Goal: Find specific page/section: Find specific page/section

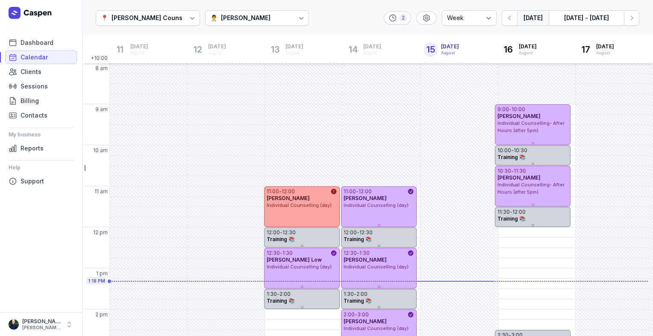
select select "week"
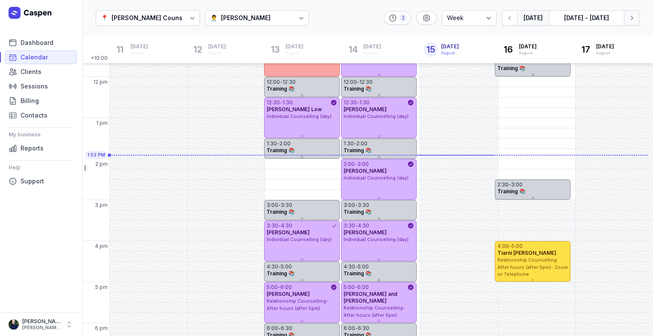
click at [639, 21] on button "Next week" at bounding box center [631, 17] width 15 height 15
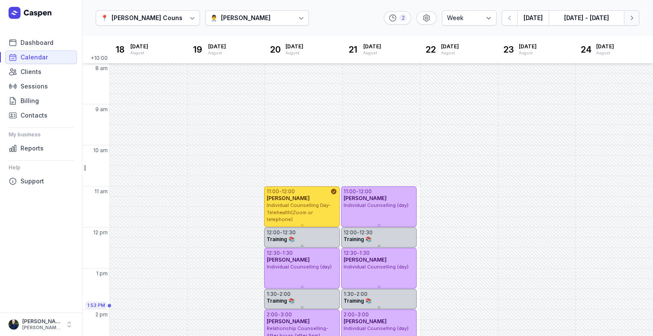
click at [633, 23] on button "Next week" at bounding box center [631, 17] width 15 height 15
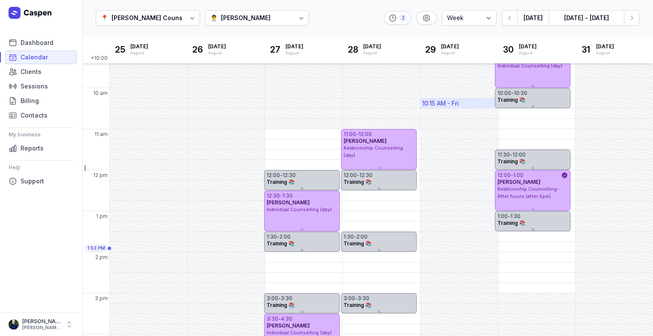
scroll to position [49, 0]
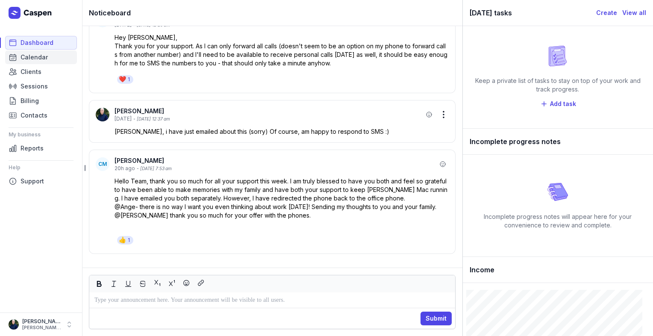
click at [38, 59] on span "Calendar" at bounding box center [34, 57] width 27 height 10
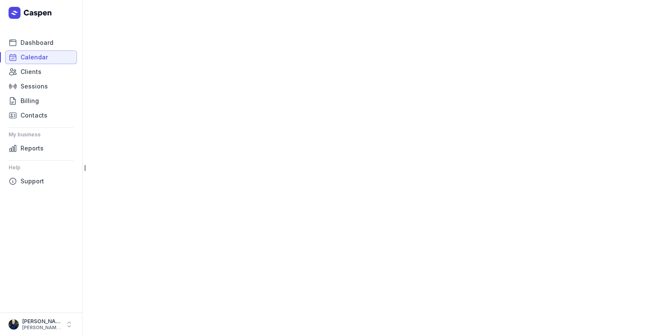
select select "week"
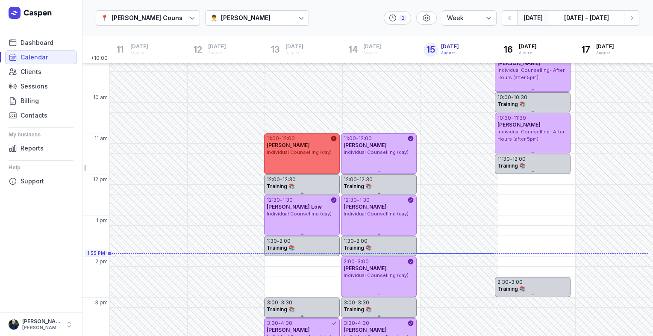
scroll to position [50, 0]
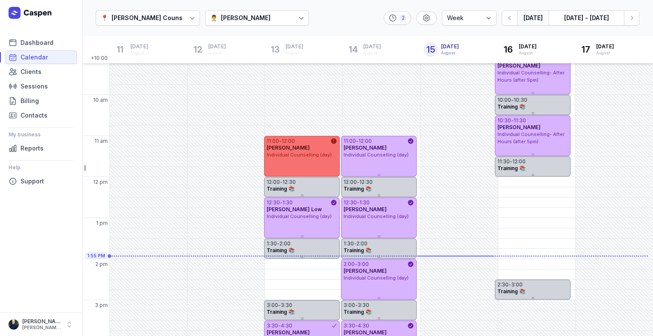
click at [315, 167] on div "11:00 - 12:00 [PERSON_NAME] Individual Counselling (day)" at bounding box center [302, 156] width 76 height 41
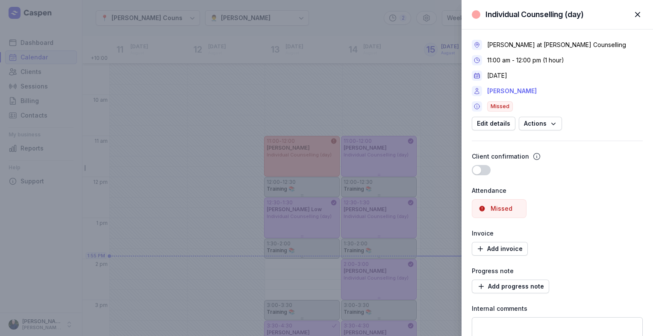
click at [520, 90] on link "[PERSON_NAME]" at bounding box center [512, 91] width 50 height 10
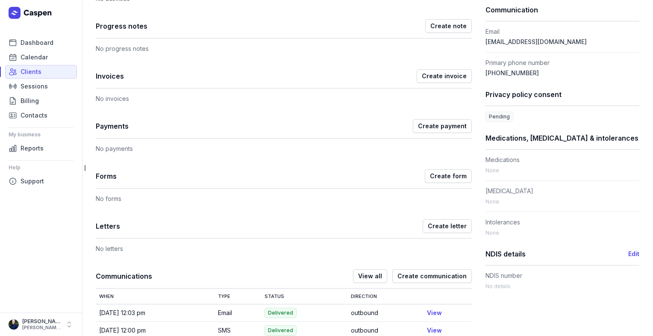
scroll to position [348, 0]
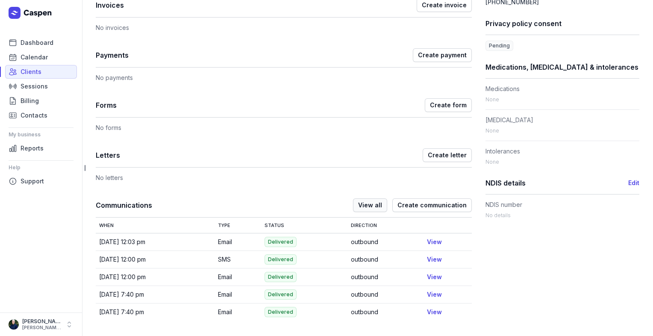
click at [368, 201] on span "View all" at bounding box center [370, 205] width 24 height 10
click at [371, 204] on span "View all" at bounding box center [370, 205] width 24 height 10
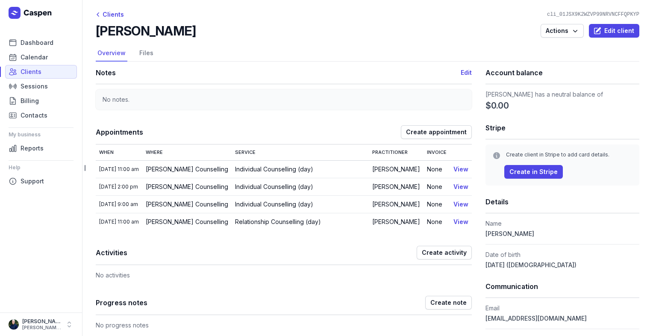
scroll to position [0, 0]
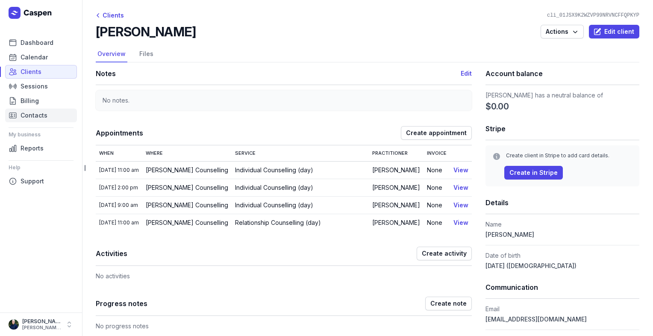
click at [29, 119] on span "Contacts" at bounding box center [34, 115] width 27 height 10
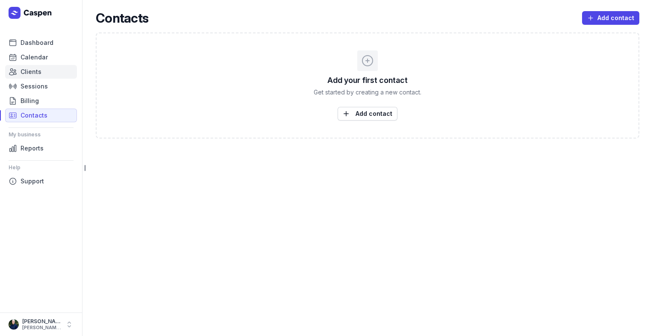
click at [27, 70] on span "Clients" at bounding box center [31, 72] width 21 height 10
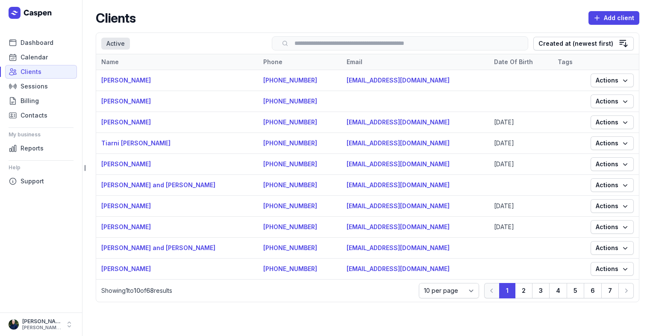
click at [357, 45] on input "search" at bounding box center [400, 43] width 239 height 6
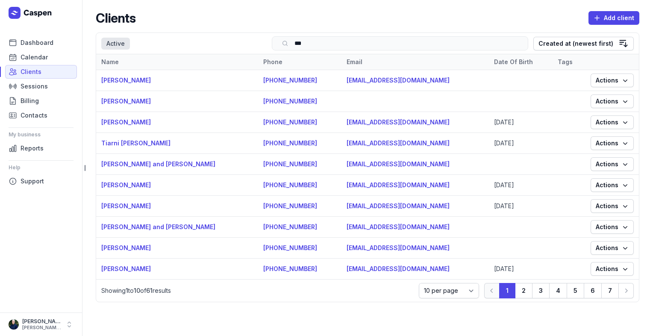
type input "****"
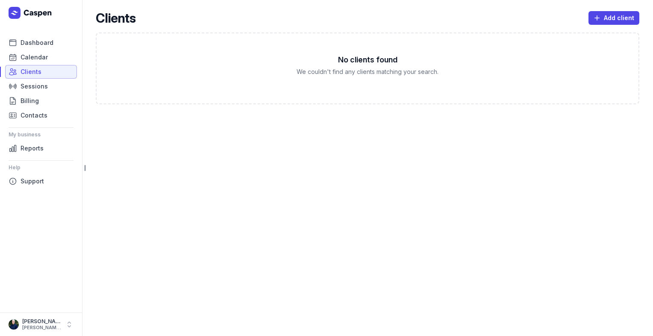
click at [41, 71] on link "Clients" at bounding box center [41, 72] width 72 height 14
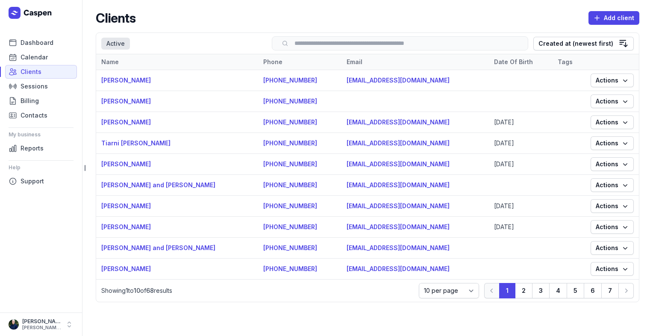
click at [317, 45] on input "search" at bounding box center [400, 43] width 239 height 6
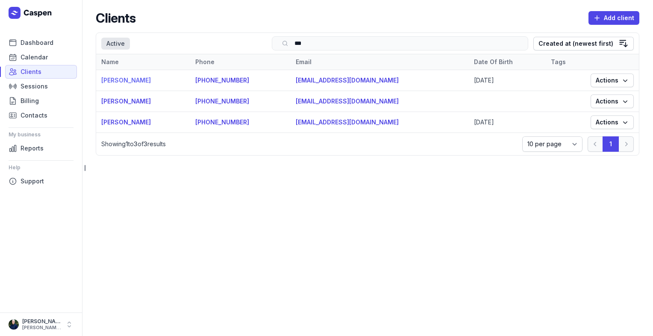
type input "***"
click at [140, 81] on link "[PERSON_NAME]" at bounding box center [126, 80] width 50 height 7
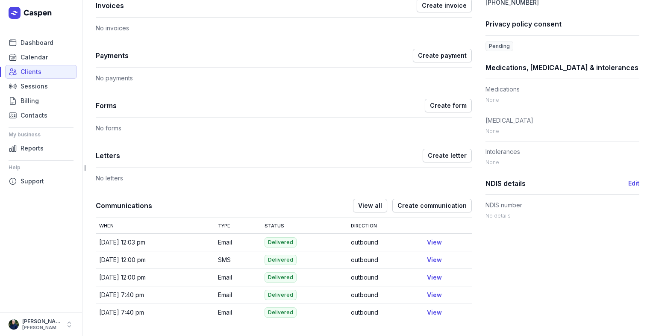
scroll to position [348, 0]
